Goal: Information Seeking & Learning: Learn about a topic

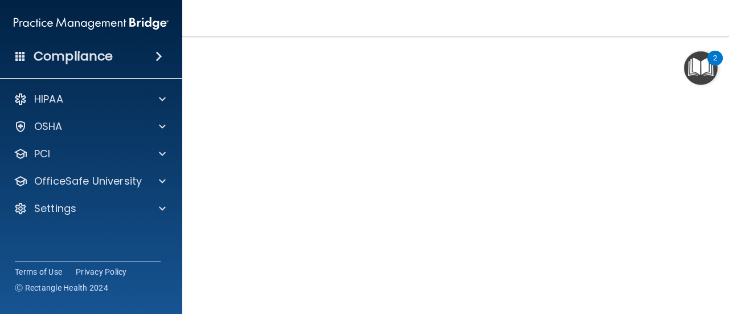
scroll to position [99, 0]
click at [698, 68] on img "Open Resource Center, 2 new notifications" at bounding box center [701, 68] width 34 height 34
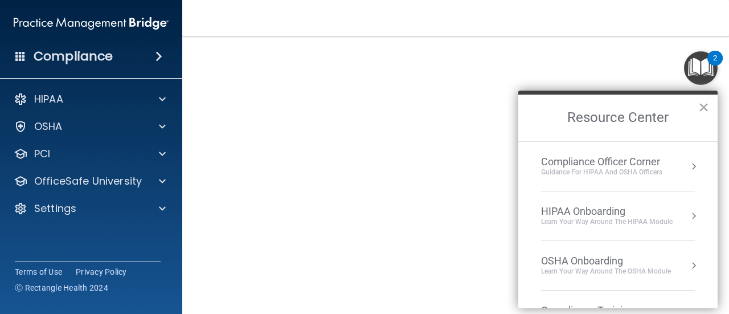
click at [698, 68] on img "Open Resource Center, 2 new notifications" at bounding box center [701, 68] width 34 height 34
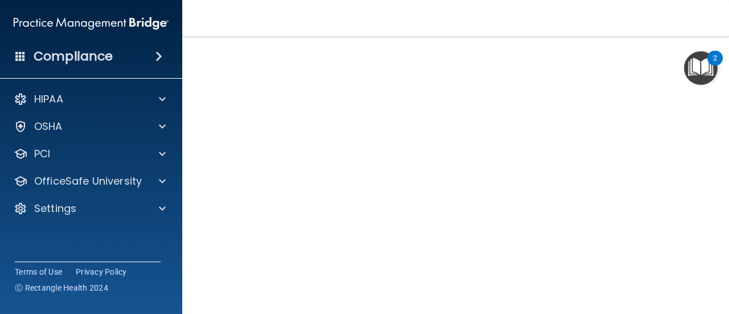
click at [698, 68] on img "Open Resource Center, 2 new notifications" at bounding box center [701, 68] width 34 height 34
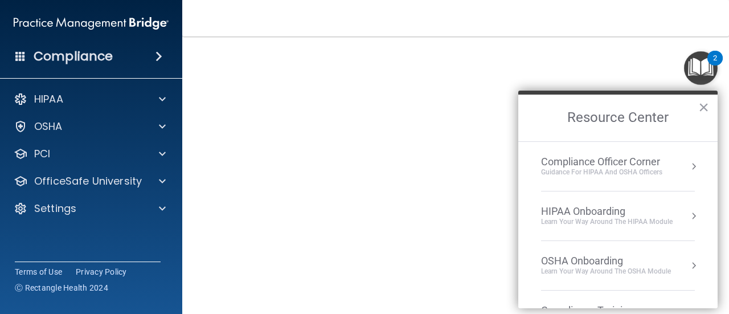
click at [688, 216] on button "Resource Center" at bounding box center [693, 215] width 11 height 11
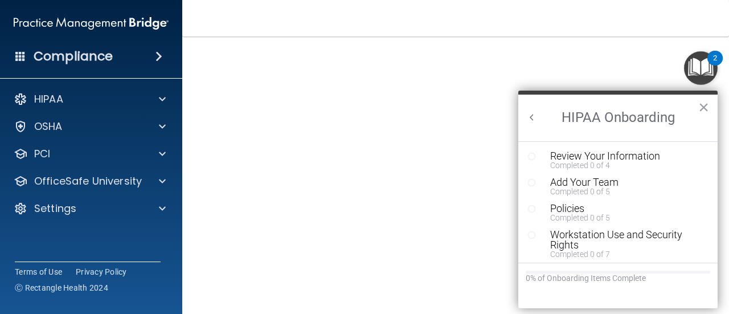
scroll to position [0, 0]
click at [702, 104] on button "×" at bounding box center [704, 107] width 11 height 18
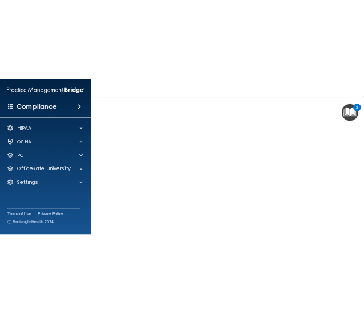
scroll to position [75, 0]
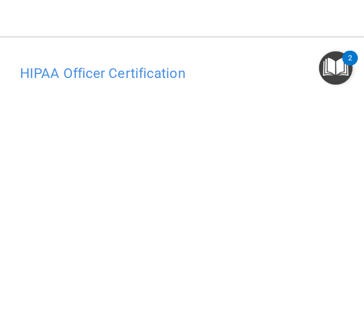
scroll to position [75, 0]
